Goal: Check status: Check status

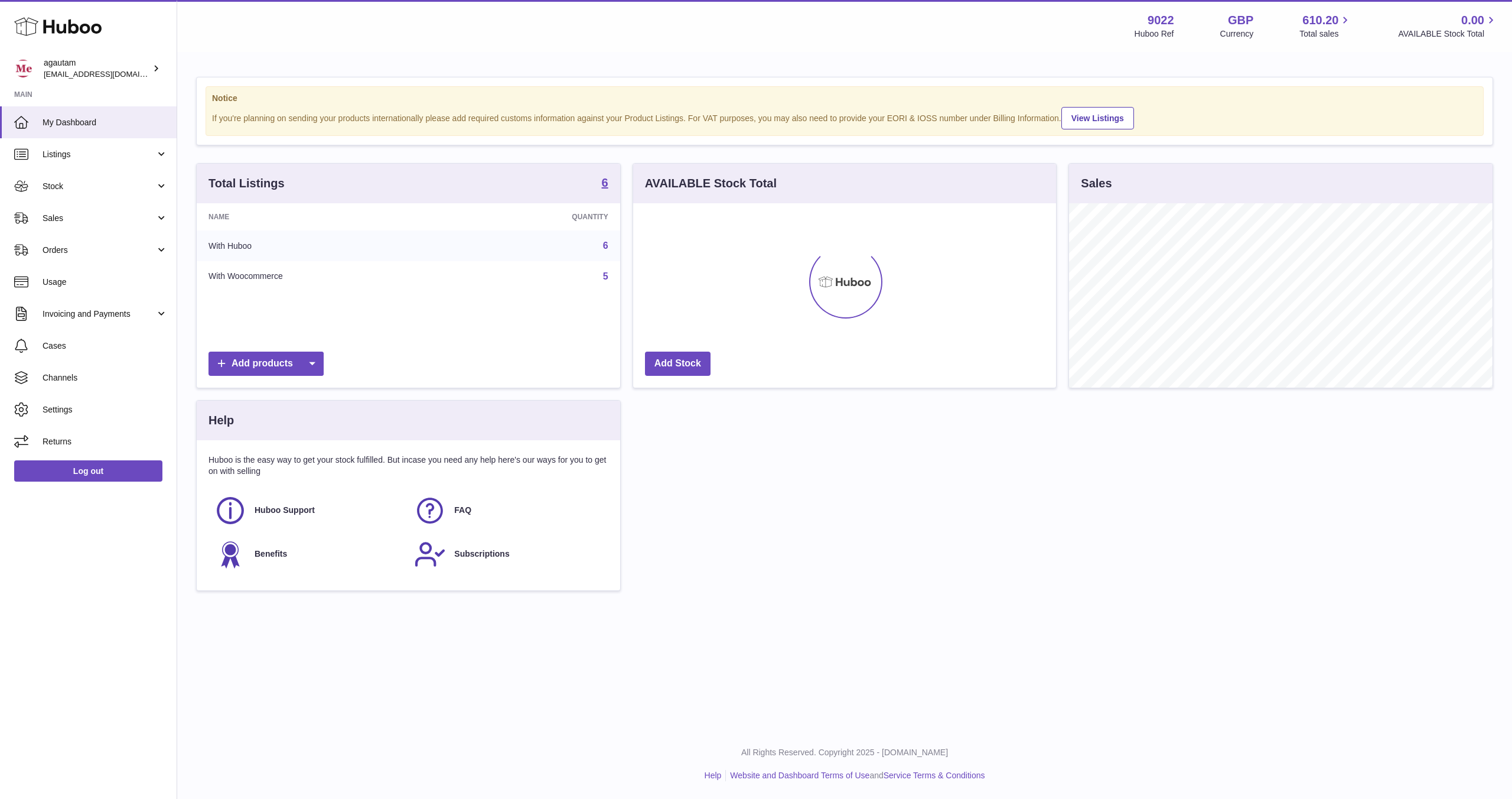
scroll to position [184, 423]
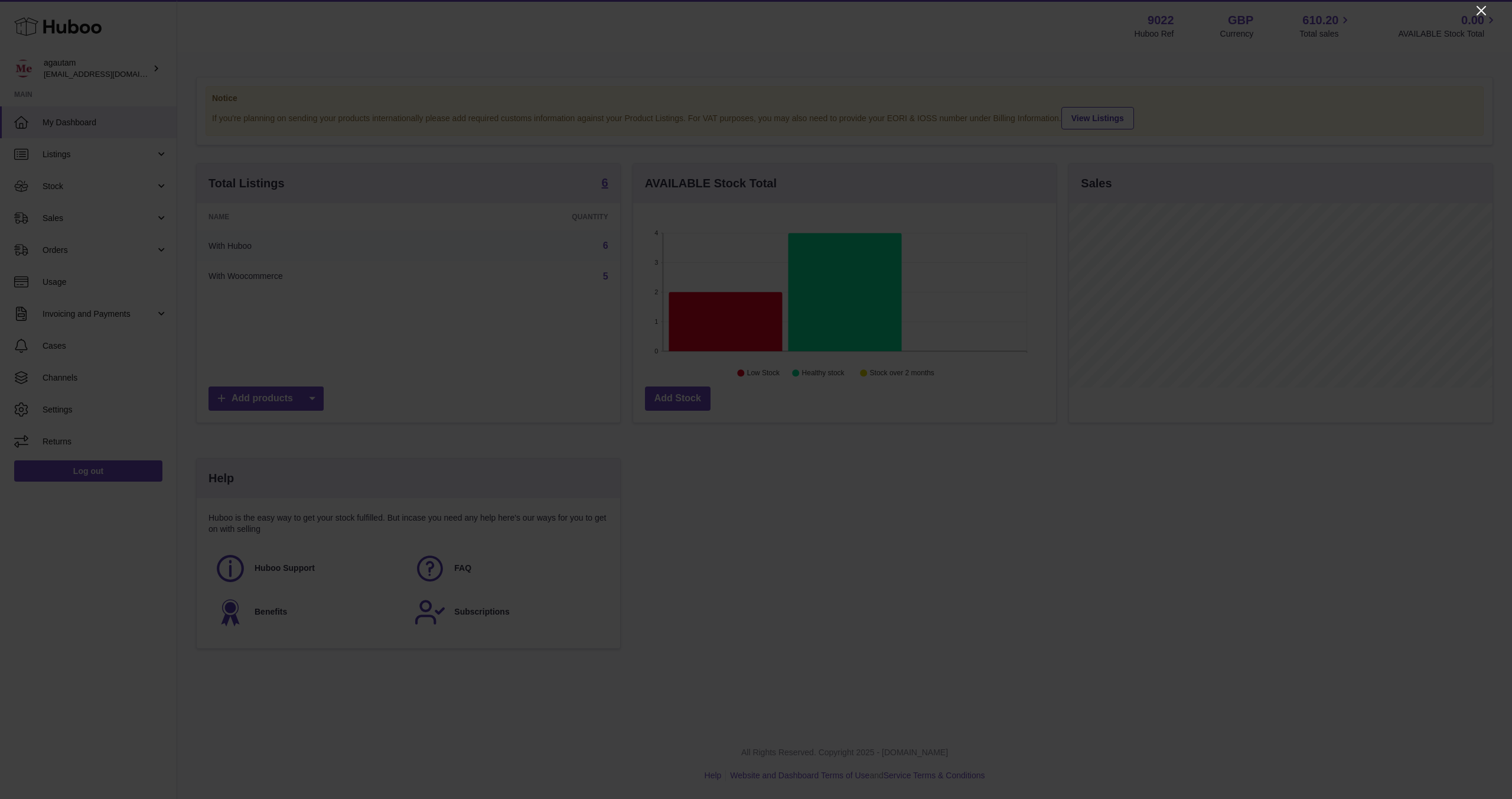
click at [1482, 11] on icon "Close" at bounding box center [1481, 10] width 10 height 10
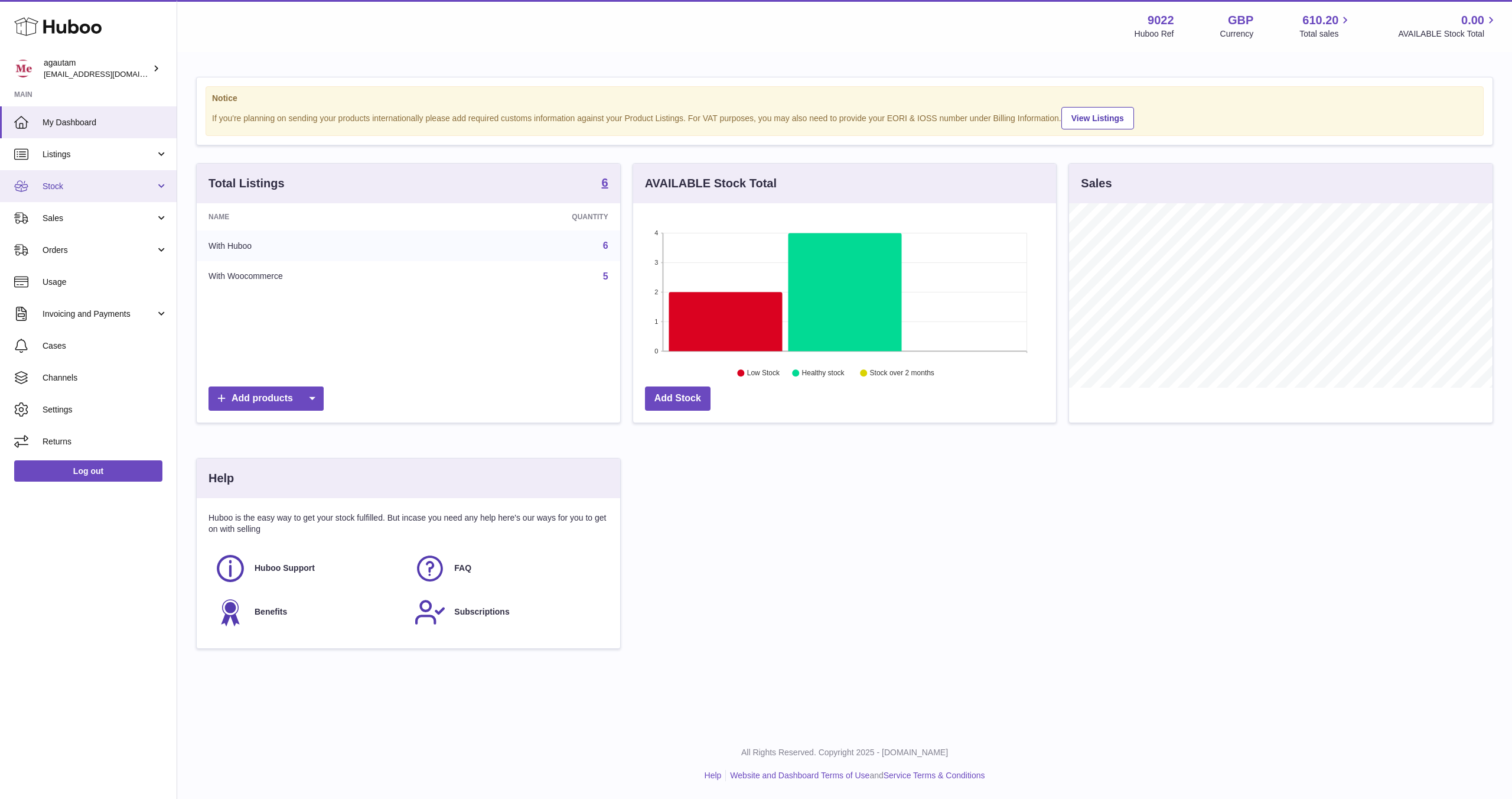
click at [131, 196] on link "Stock" at bounding box center [88, 186] width 176 height 32
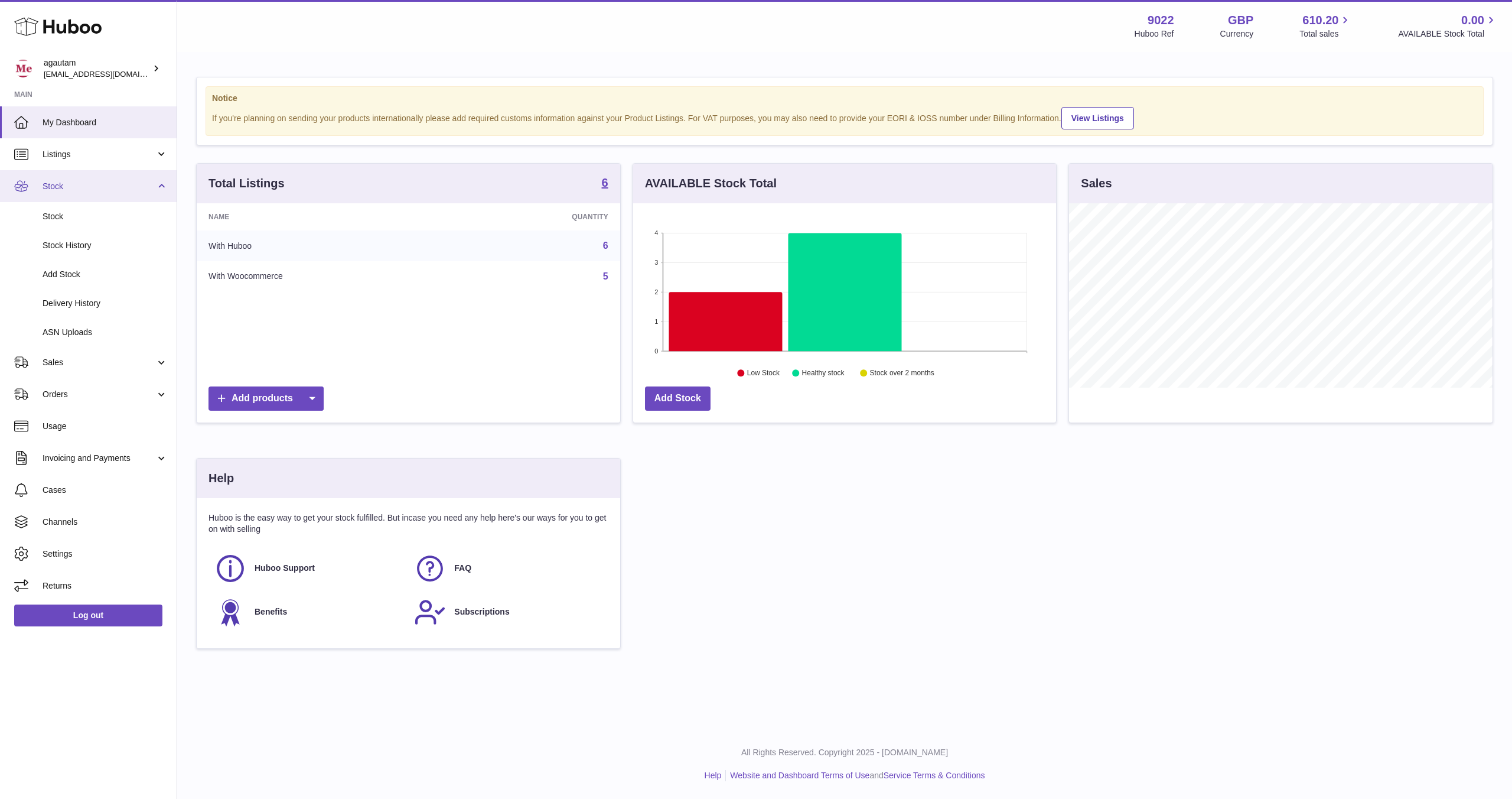
click at [131, 196] on link "Stock" at bounding box center [88, 186] width 176 height 32
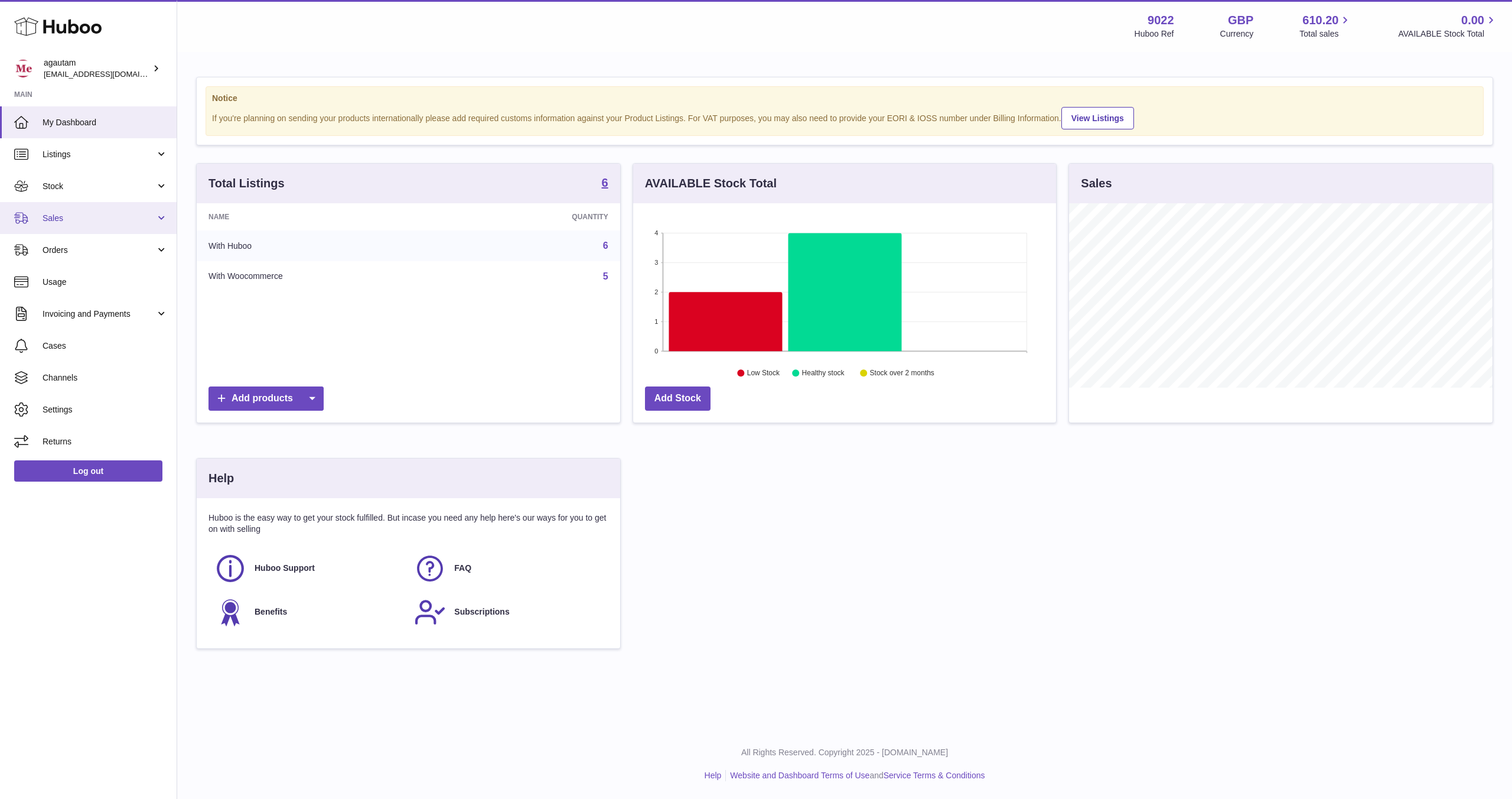
click at [115, 224] on link "Sales" at bounding box center [88, 218] width 176 height 32
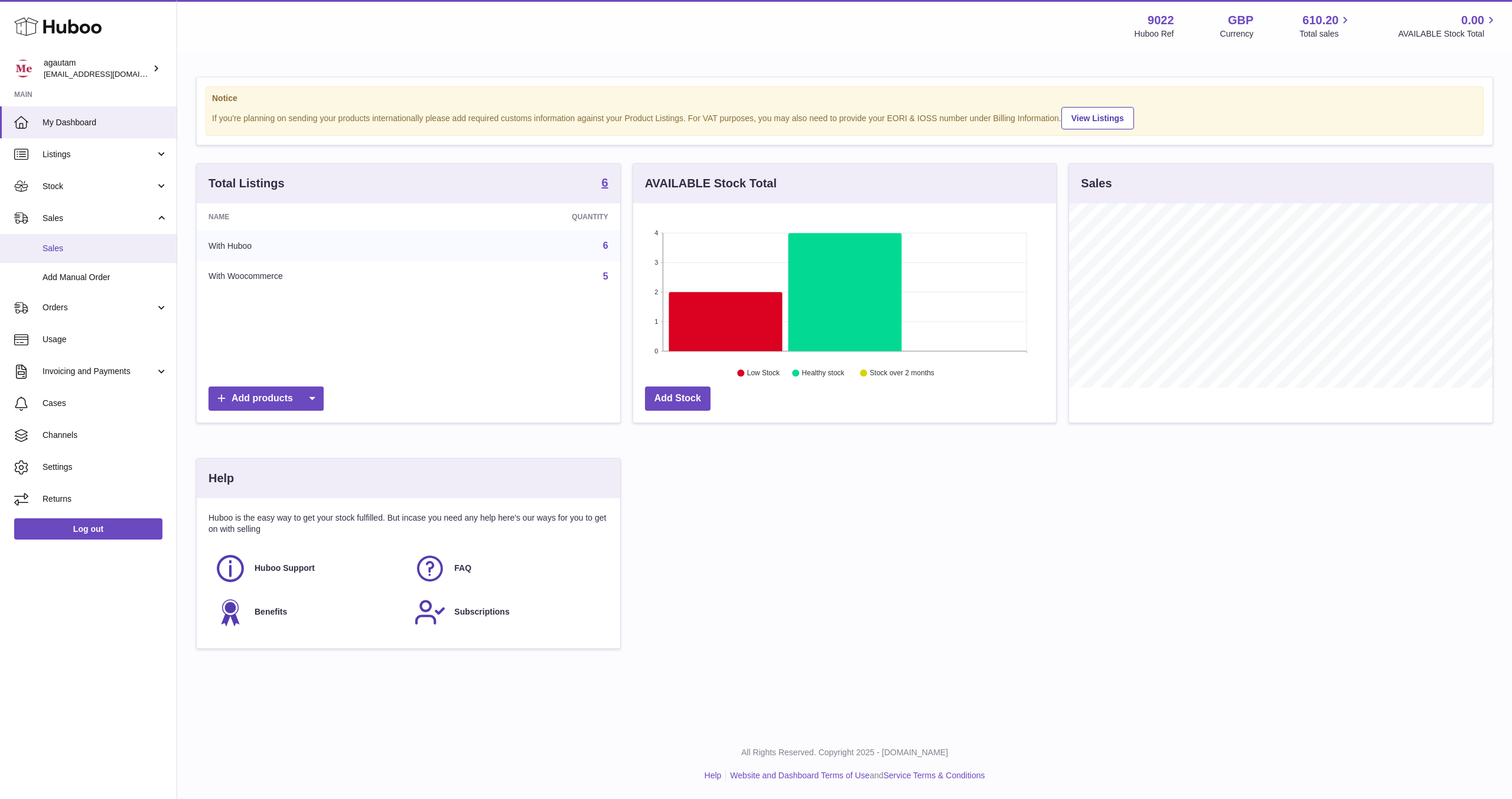
click at [63, 251] on span "Sales" at bounding box center [105, 248] width 125 height 11
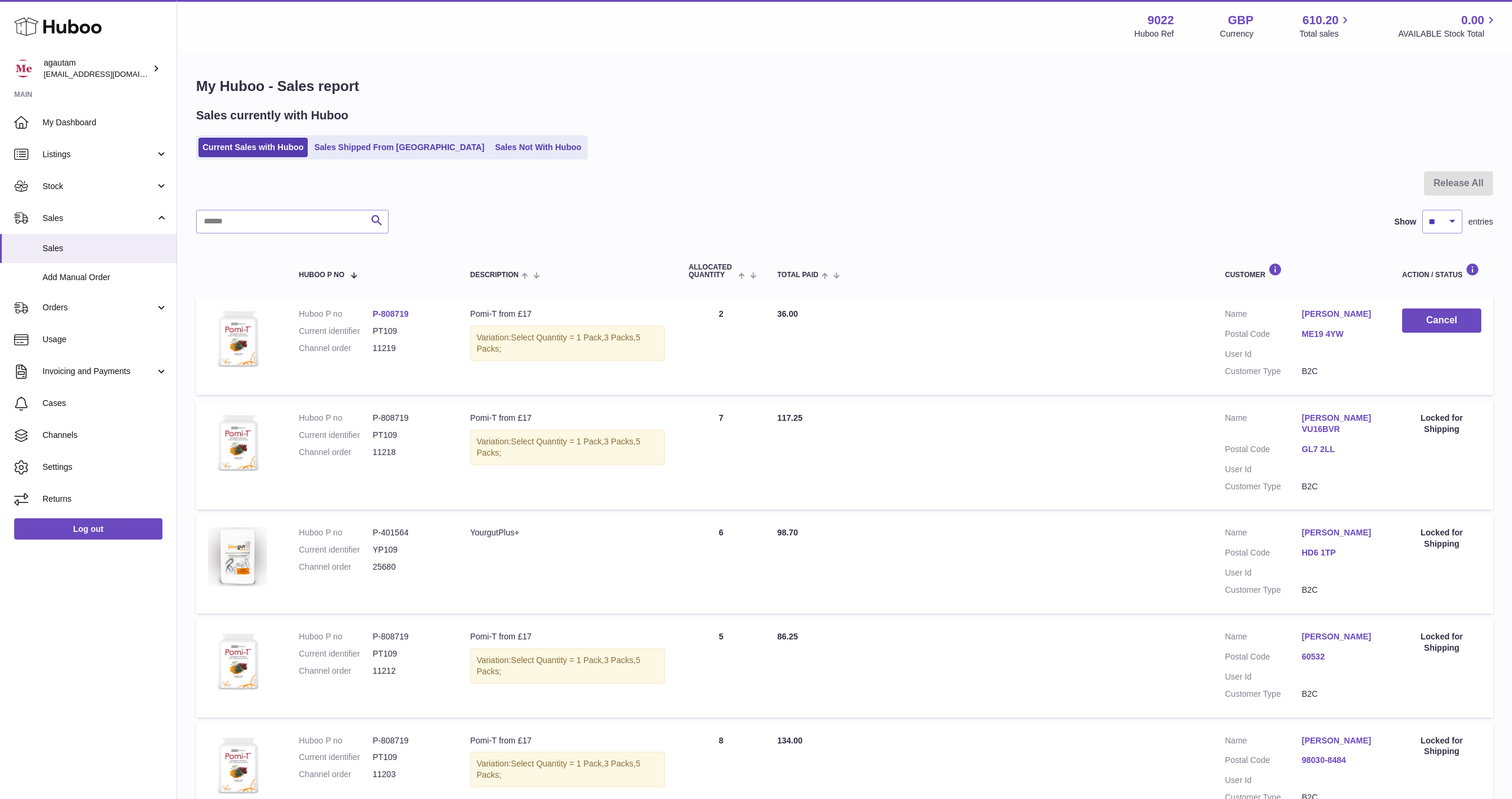
click at [371, 153] on link "Sales Shipped From [GEOGRAPHIC_DATA]" at bounding box center [399, 148] width 178 height 19
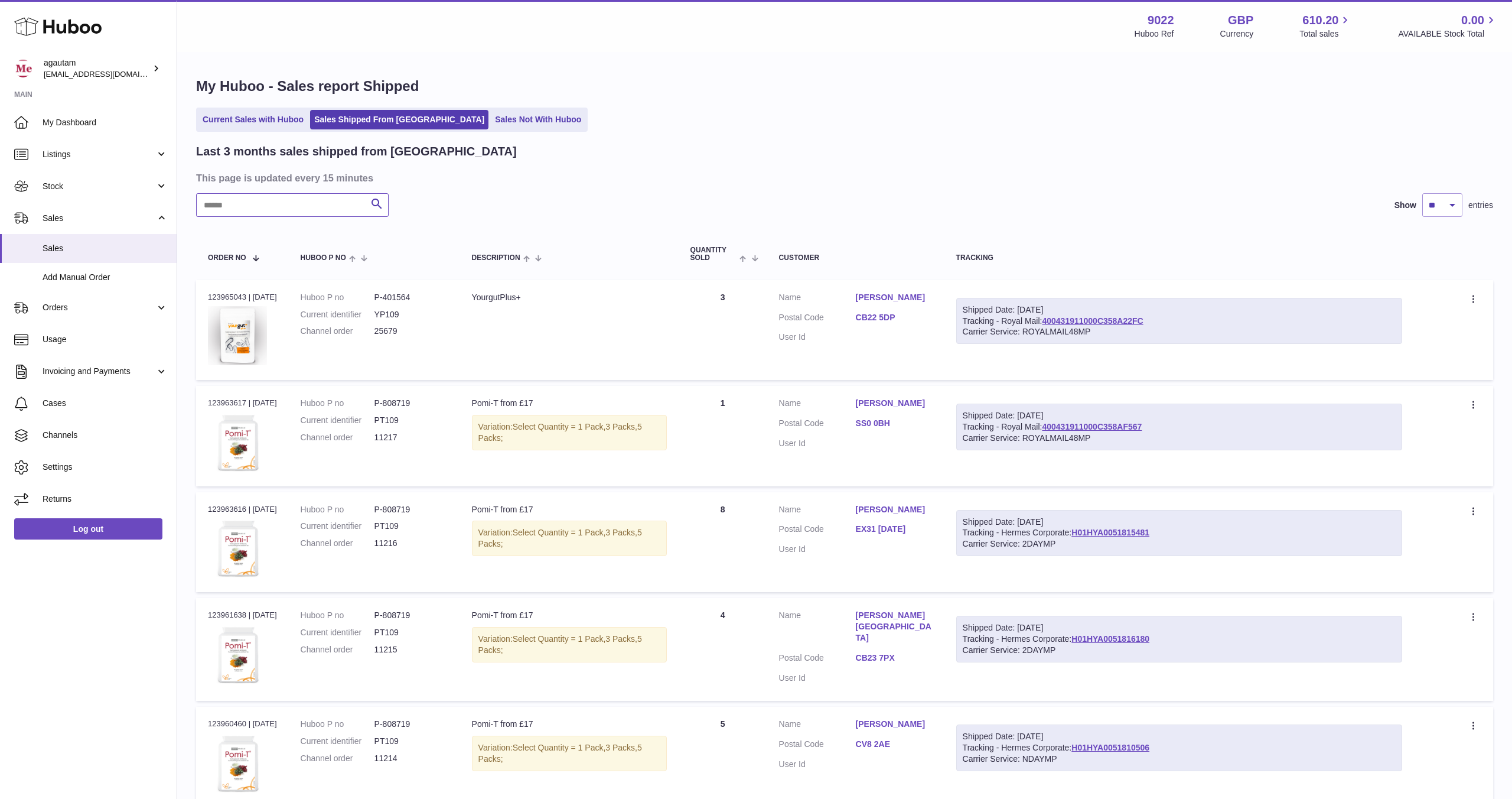
click at [254, 210] on input "text" at bounding box center [293, 205] width 192 height 24
paste input "*****"
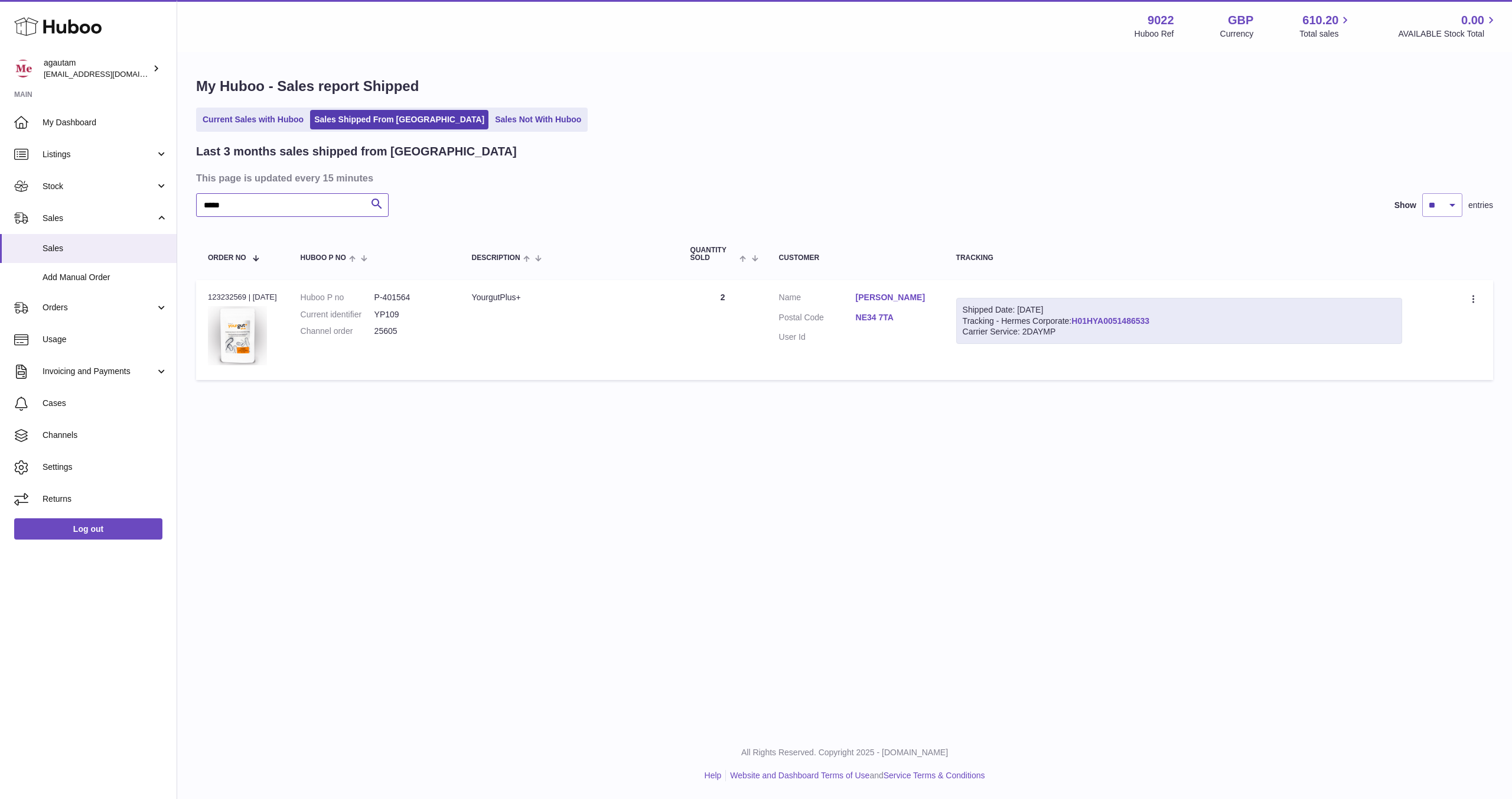
type input "*****"
click at [1129, 322] on link "H01HYA0051486533" at bounding box center [1110, 321] width 78 height 10
